Goal: Browse casually: Explore the website without a specific task or goal

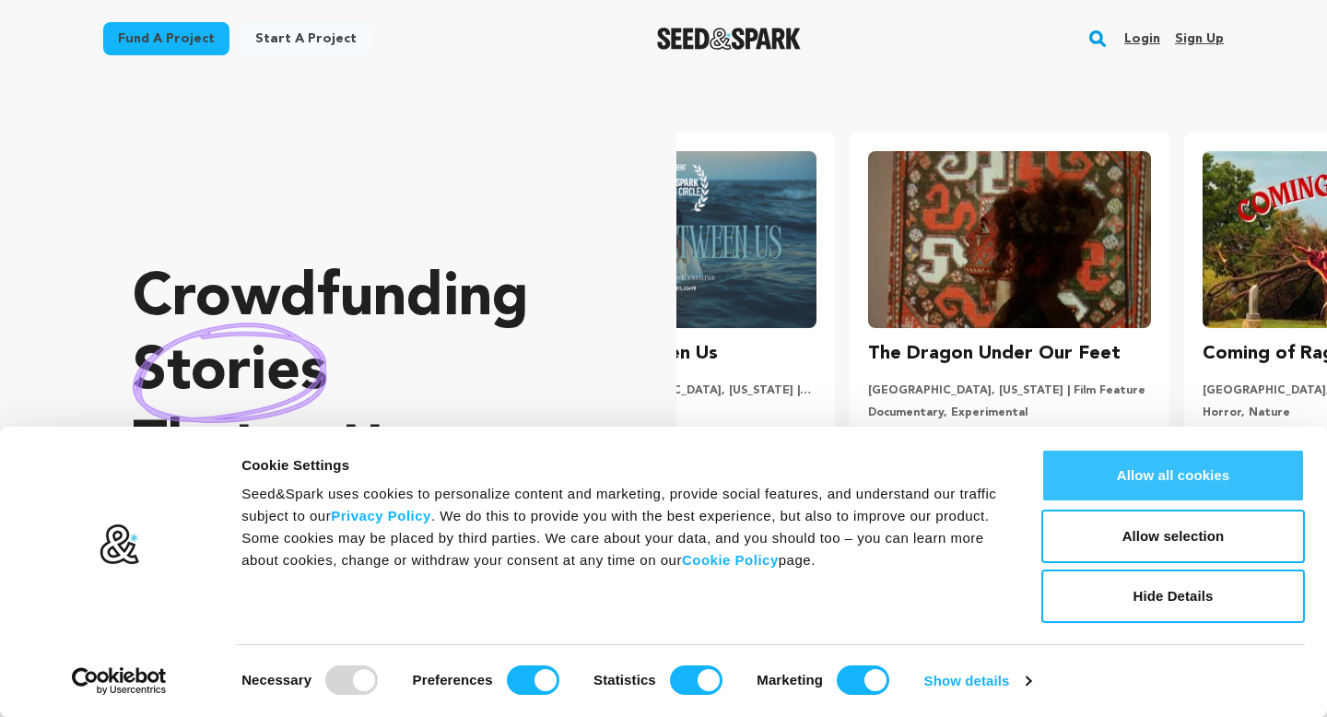
click at [1152, 476] on button "Allow all cookies" at bounding box center [1173, 475] width 264 height 53
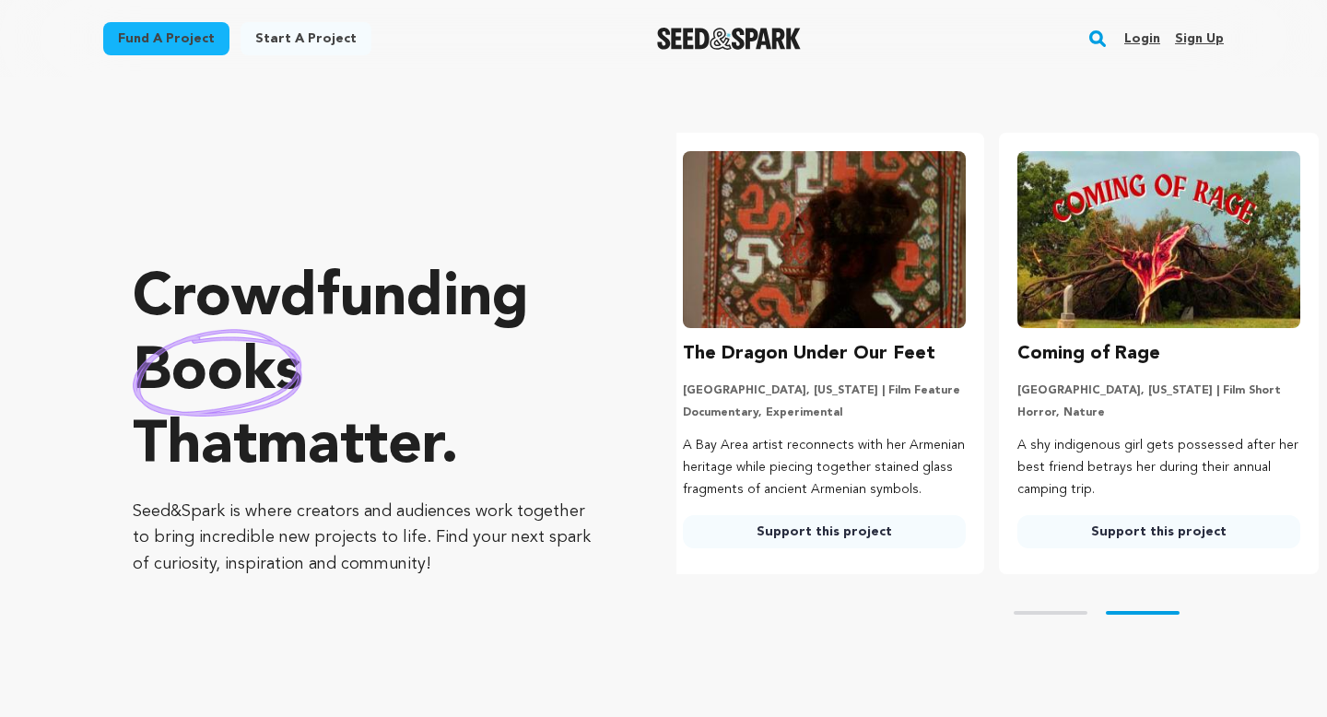
scroll to position [0, 349]
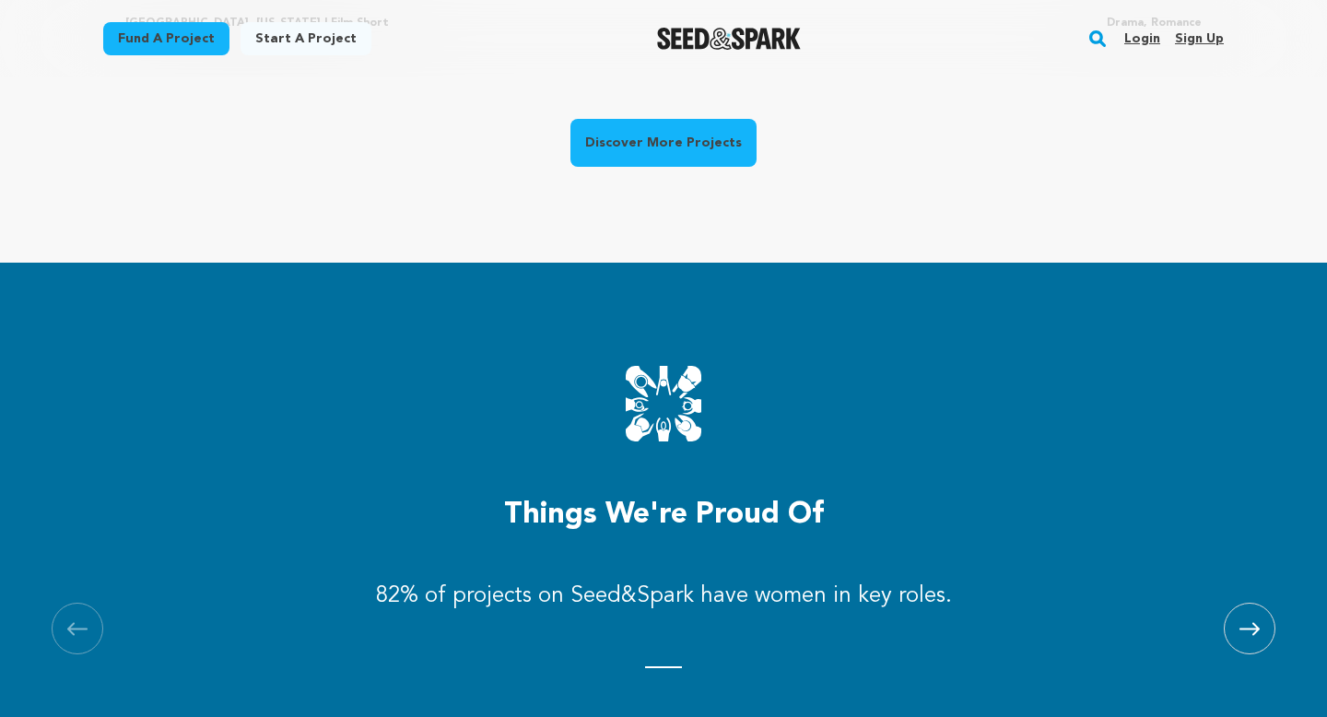
scroll to position [1524, 0]
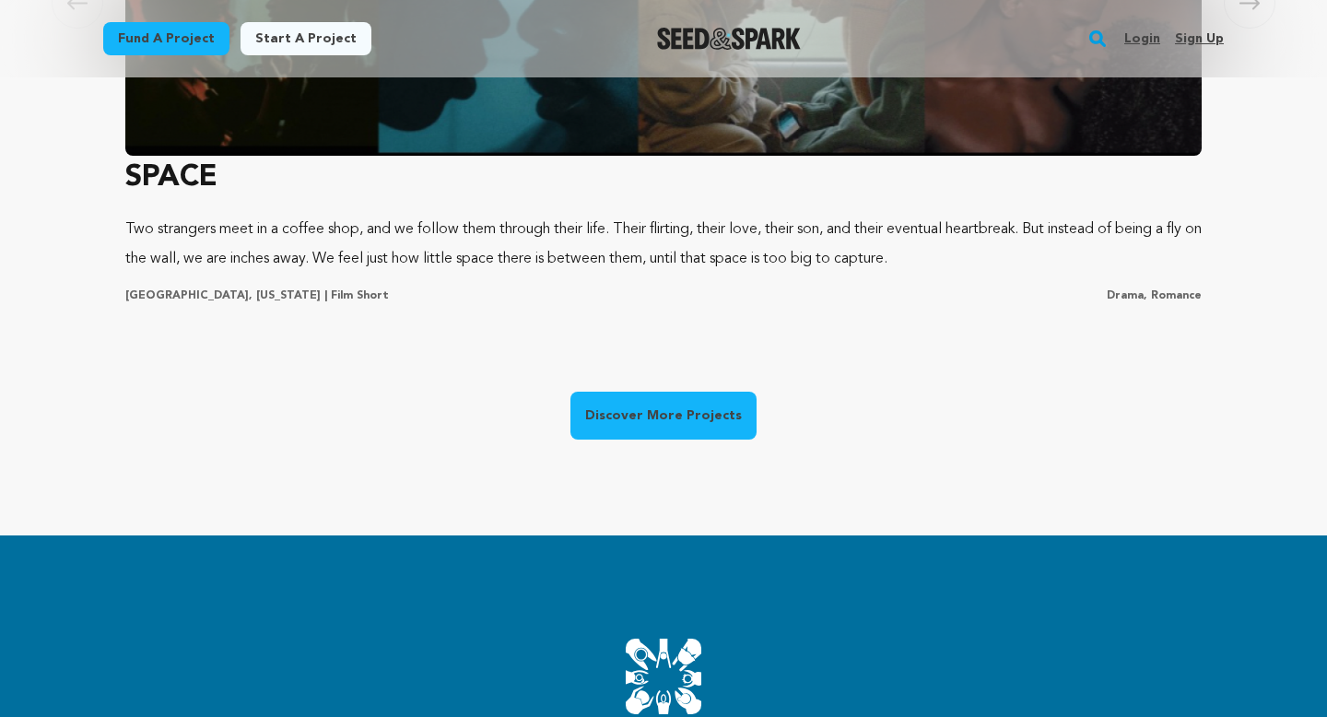
click at [633, 426] on link "Discover More Projects" at bounding box center [663, 416] width 186 height 48
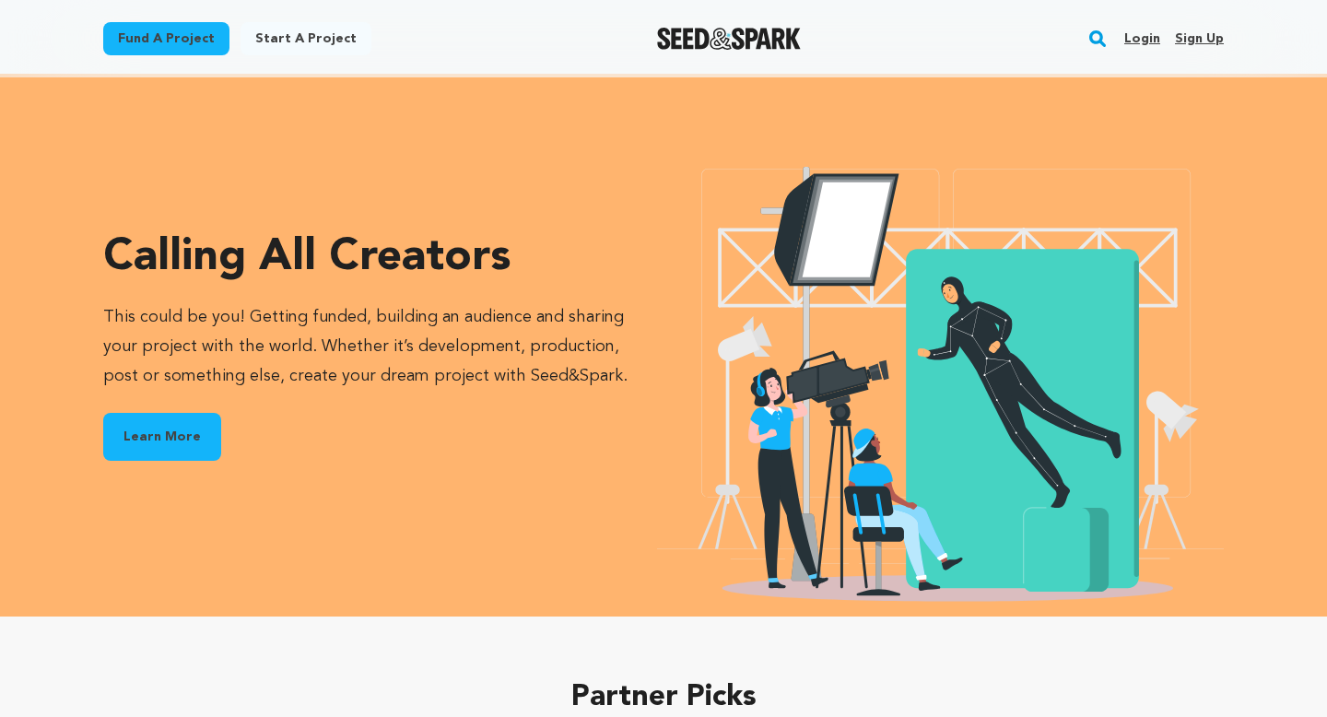
scroll to position [2297, 0]
